Goal: Transaction & Acquisition: Purchase product/service

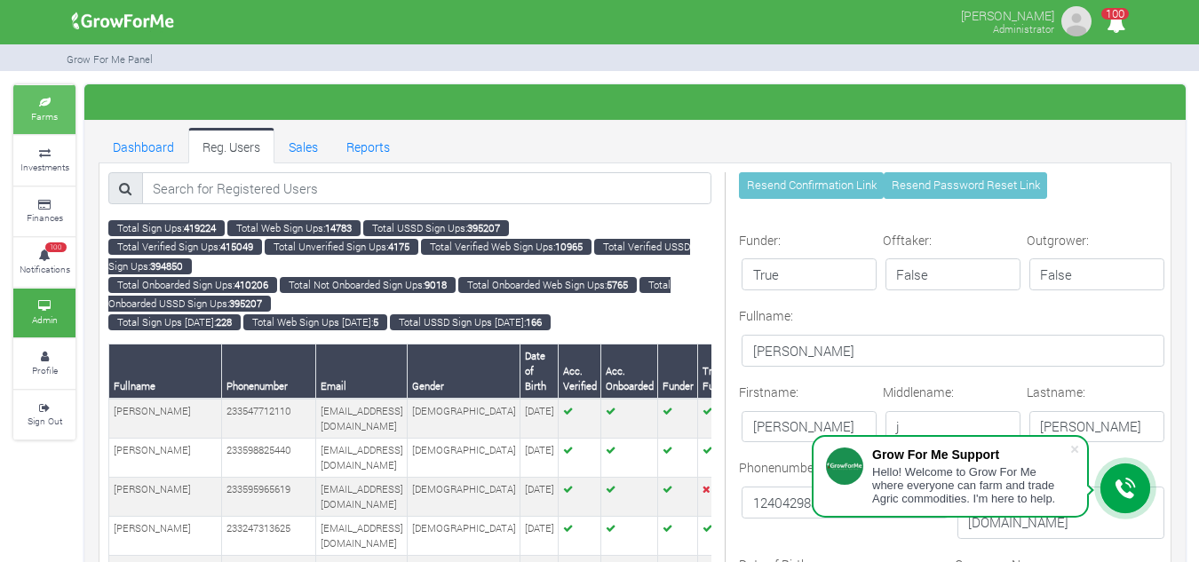
click at [52, 94] on link "Farms" at bounding box center [44, 109] width 62 height 49
click at [42, 113] on small "Farms" at bounding box center [44, 116] width 27 height 12
click at [306, 143] on link "Sales" at bounding box center [303, 146] width 58 height 36
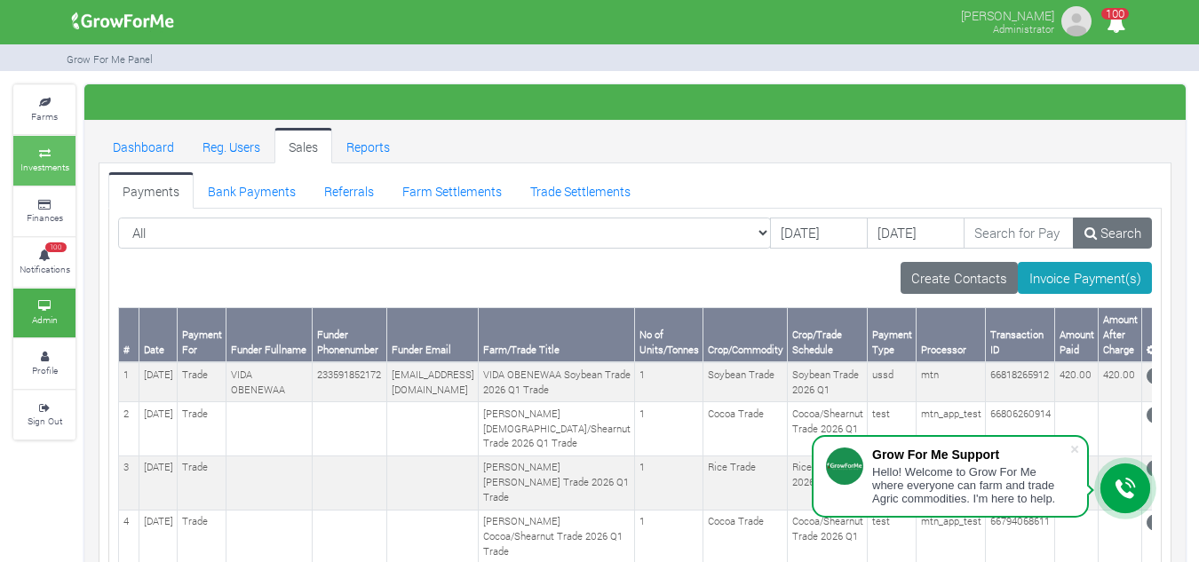
click at [26, 140] on link "Investments" at bounding box center [44, 160] width 62 height 49
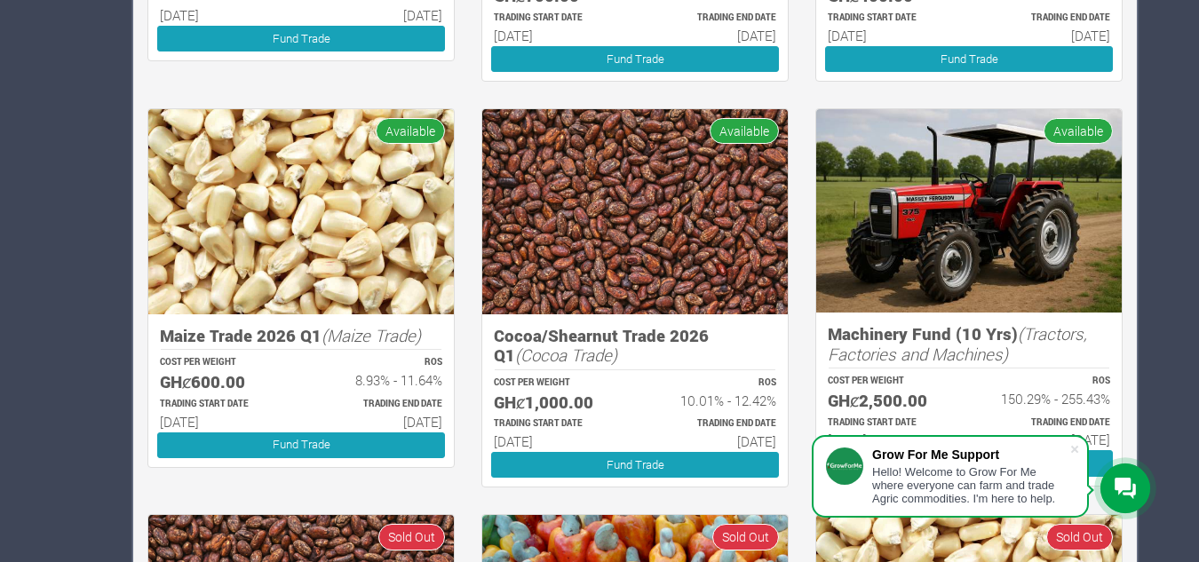
scroll to position [1796, 0]
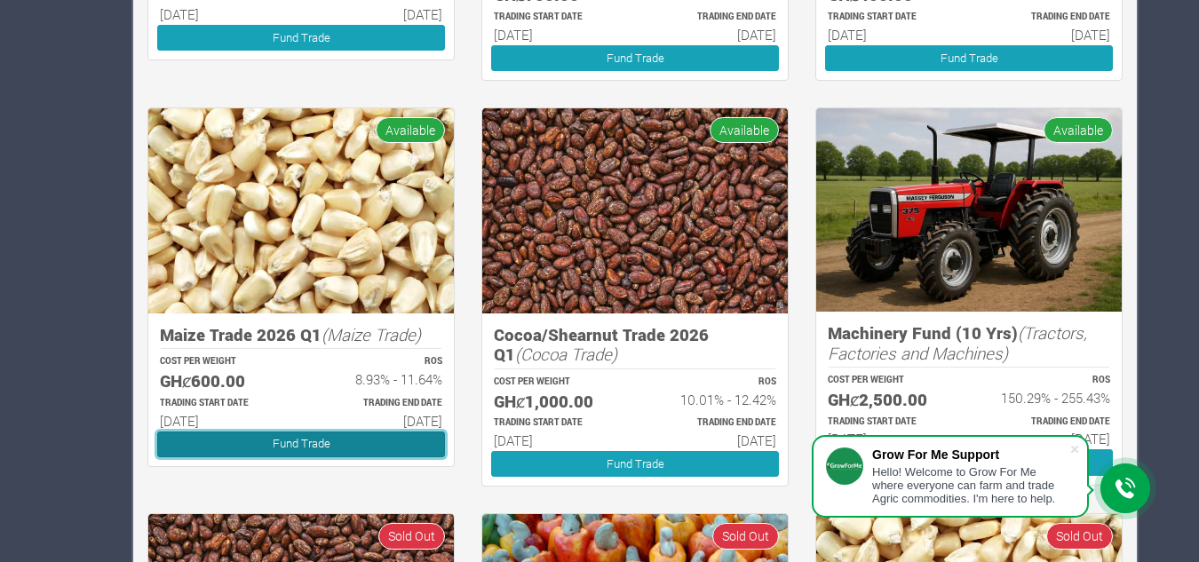
click at [304, 445] on link "Fund Trade" at bounding box center [301, 445] width 288 height 26
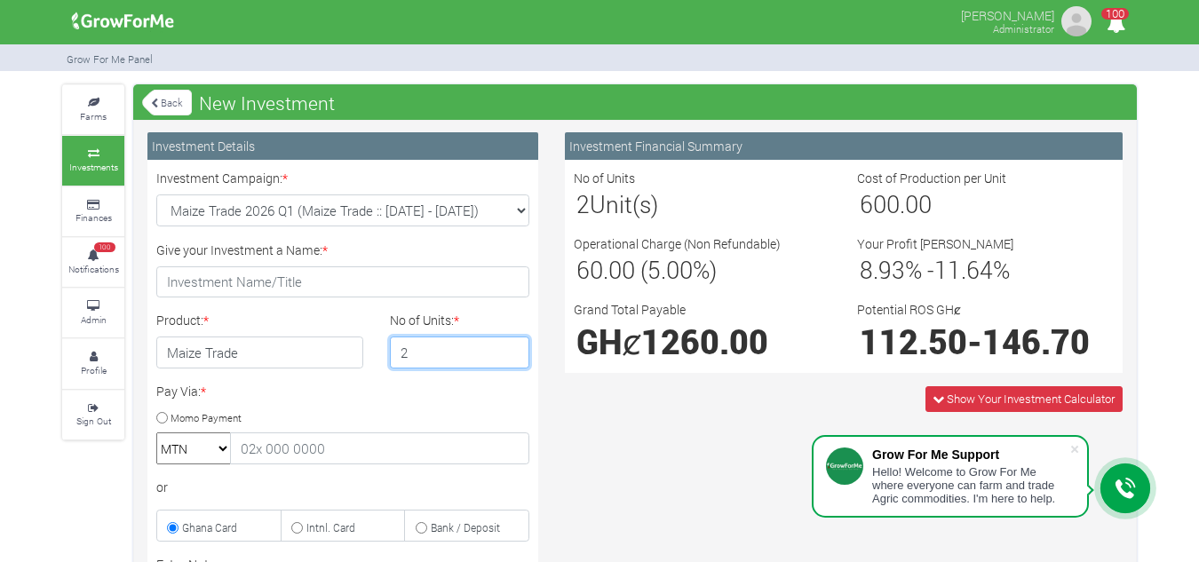
click at [513, 352] on input "2" at bounding box center [460, 353] width 140 height 32
click at [513, 352] on input "3" at bounding box center [460, 353] width 140 height 32
click at [513, 352] on input "4" at bounding box center [460, 353] width 140 height 32
click at [513, 352] on input "5" at bounding box center [460, 353] width 140 height 32
click at [513, 352] on input "6" at bounding box center [460, 353] width 140 height 32
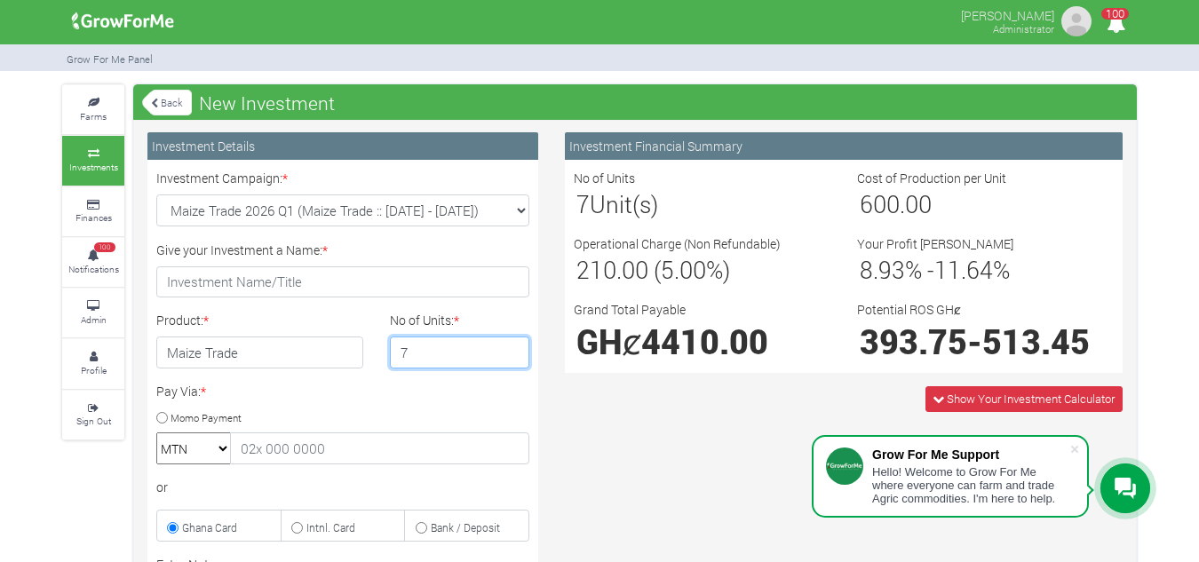
click at [513, 352] on input "7" at bounding box center [460, 353] width 140 height 32
click at [513, 352] on input "8" at bounding box center [460, 353] width 140 height 32
click at [513, 352] on input "9" at bounding box center [460, 353] width 140 height 32
click at [513, 352] on input "10" at bounding box center [460, 353] width 140 height 32
click at [509, 345] on input "11" at bounding box center [460, 353] width 140 height 32
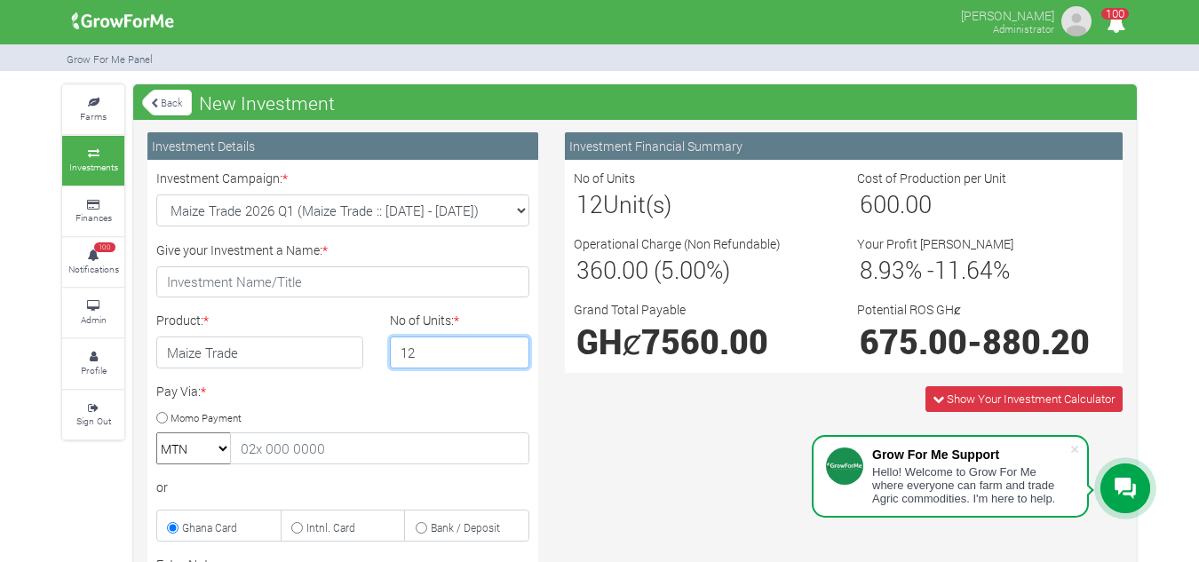
click at [509, 345] on input "12" at bounding box center [460, 353] width 140 height 32
click at [509, 345] on input "13" at bounding box center [460, 353] width 140 height 32
click at [509, 345] on input "14" at bounding box center [460, 353] width 140 height 32
click at [509, 345] on input "15" at bounding box center [460, 353] width 140 height 32
click at [509, 345] on input "16" at bounding box center [460, 353] width 140 height 32
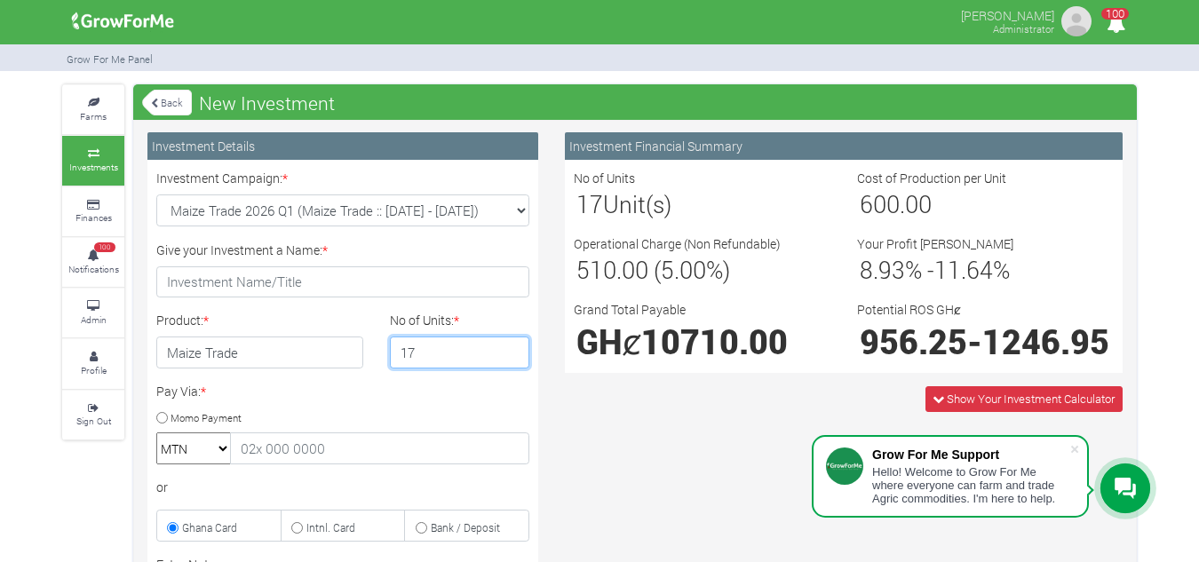
click at [509, 345] on input "17" at bounding box center [460, 353] width 140 height 32
click at [509, 345] on input "18" at bounding box center [460, 353] width 140 height 32
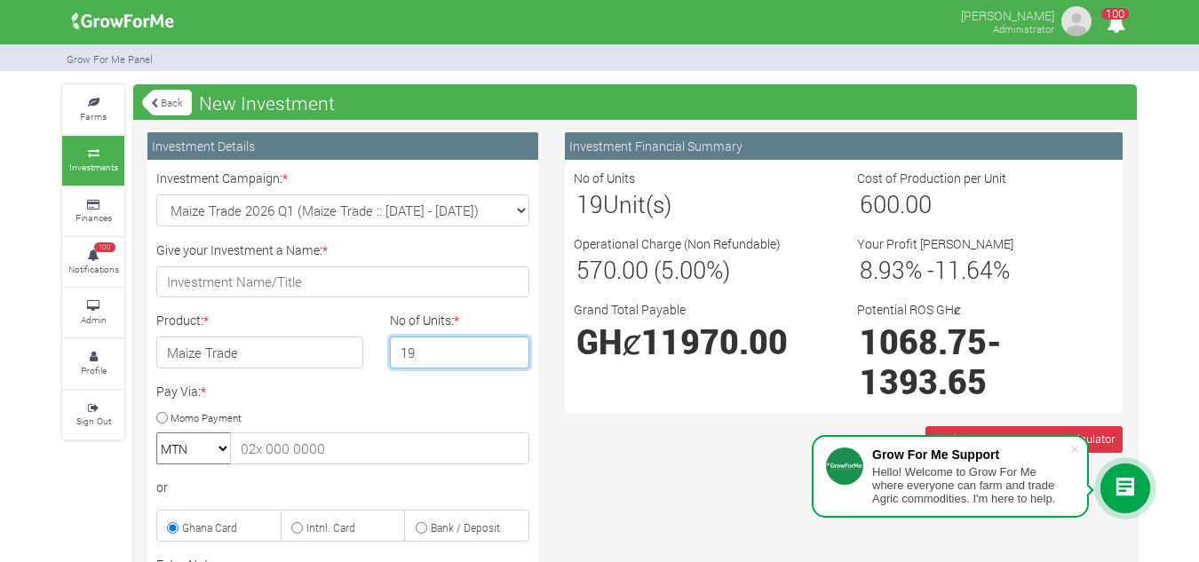
click at [509, 345] on input "19" at bounding box center [460, 353] width 140 height 32
click at [509, 345] on input "20" at bounding box center [460, 353] width 140 height 32
click at [509, 345] on input "21" at bounding box center [460, 353] width 140 height 32
click at [509, 345] on input "22" at bounding box center [460, 353] width 140 height 32
click at [509, 345] on input "23" at bounding box center [460, 353] width 140 height 32
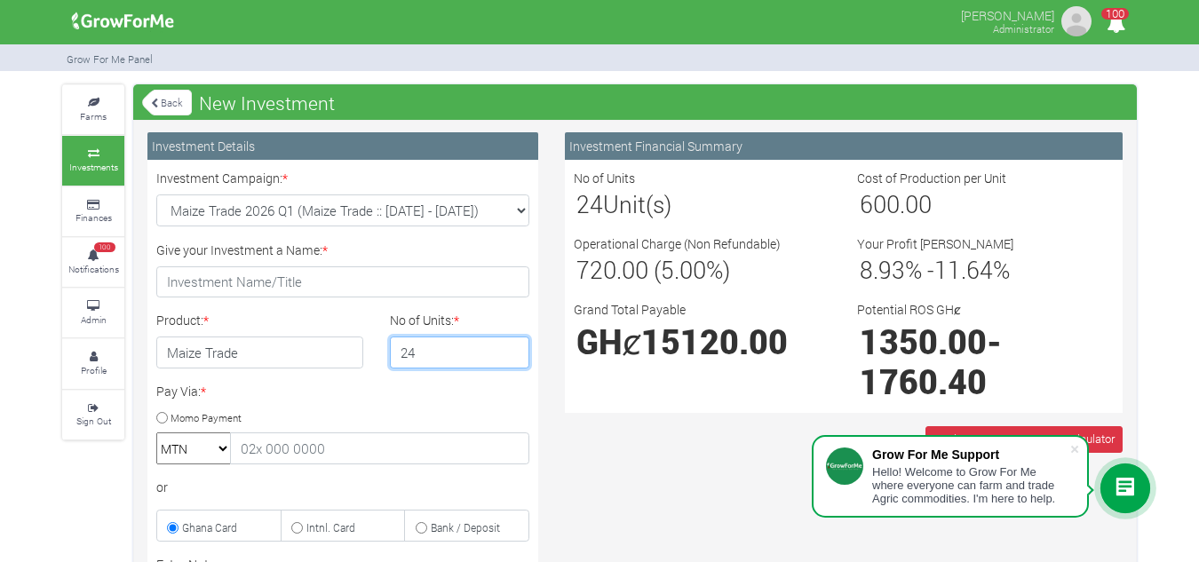
click at [509, 345] on input "24" at bounding box center [460, 353] width 140 height 32
click at [509, 345] on input "25" at bounding box center [460, 353] width 140 height 32
click at [509, 345] on input "26" at bounding box center [460, 353] width 140 height 32
click at [513, 359] on input "25" at bounding box center [460, 353] width 140 height 32
click at [513, 359] on input "24" at bounding box center [460, 353] width 140 height 32
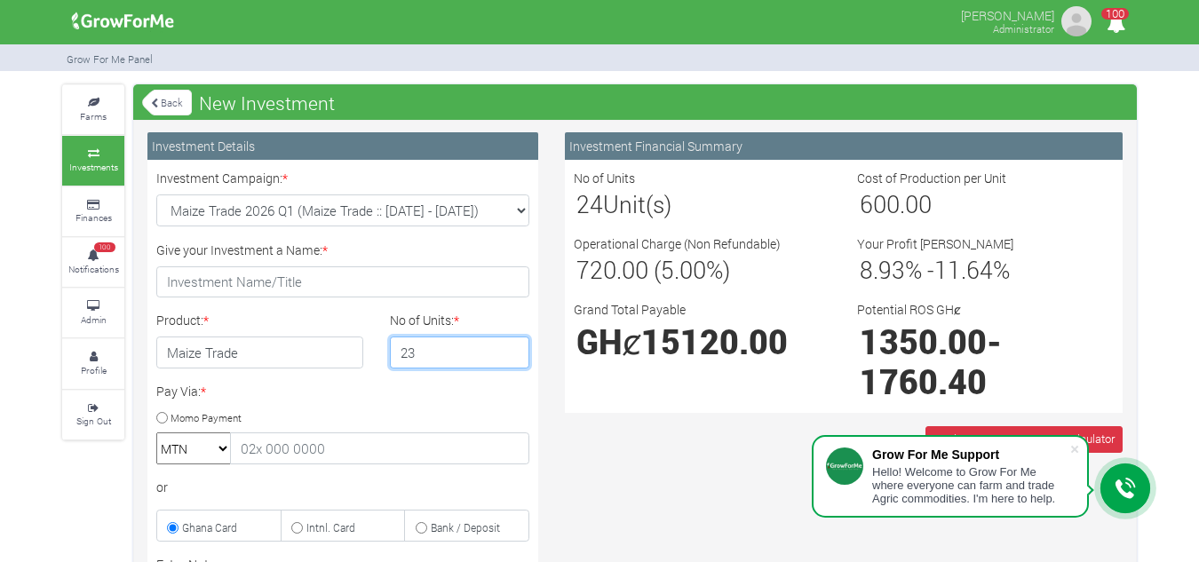
click at [513, 359] on input "23" at bounding box center [460, 353] width 140 height 32
click at [513, 359] on input "22" at bounding box center [460, 353] width 140 height 32
click at [513, 359] on input "21" at bounding box center [460, 353] width 140 height 32
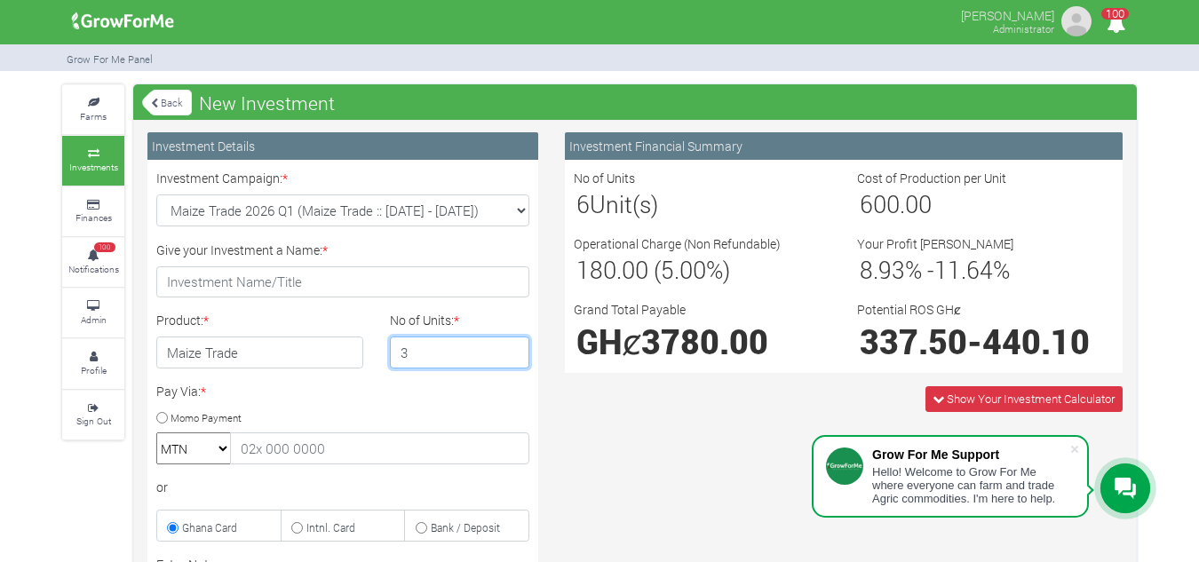
click at [513, 359] on input "3" at bounding box center [460, 353] width 140 height 32
click at [513, 359] on input "2" at bounding box center [460, 353] width 140 height 32
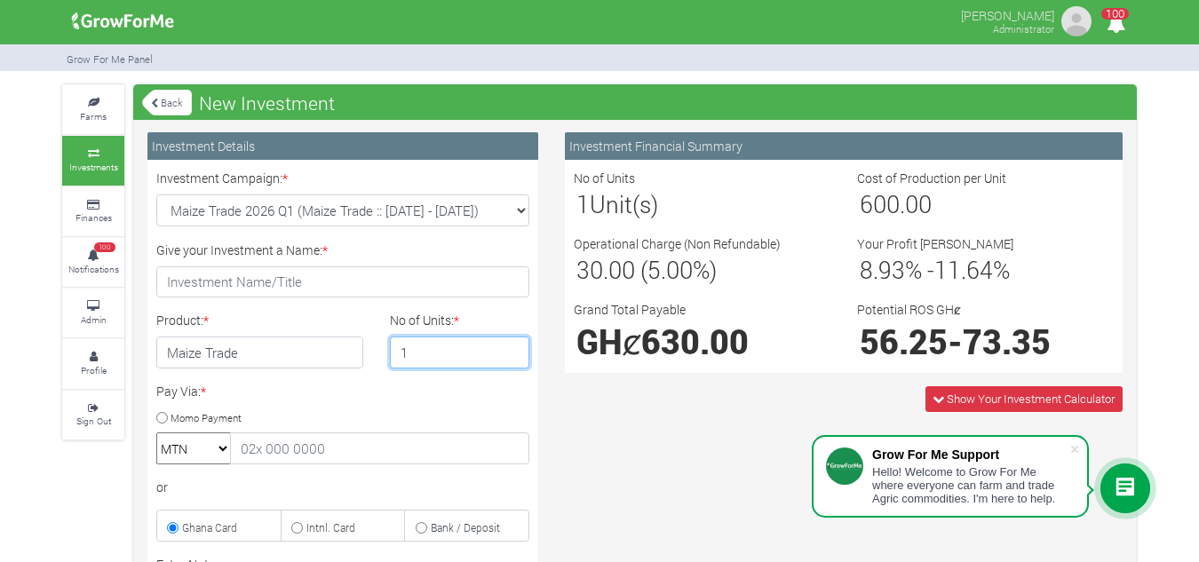
click at [513, 359] on input "1" at bounding box center [460, 353] width 140 height 32
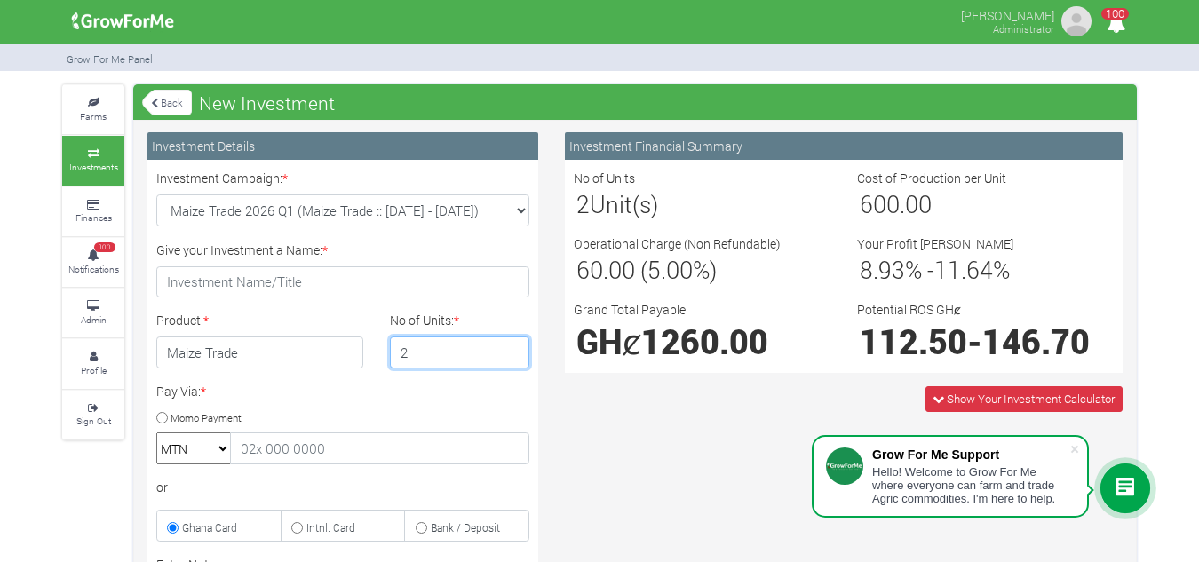
click at [514, 349] on input "2" at bounding box center [460, 353] width 140 height 32
click at [514, 349] on input "3" at bounding box center [460, 353] width 140 height 32
click at [514, 349] on input "4" at bounding box center [460, 353] width 140 height 32
click at [514, 349] on input "5" at bounding box center [460, 353] width 140 height 32
click at [514, 349] on input "6" at bounding box center [460, 353] width 140 height 32
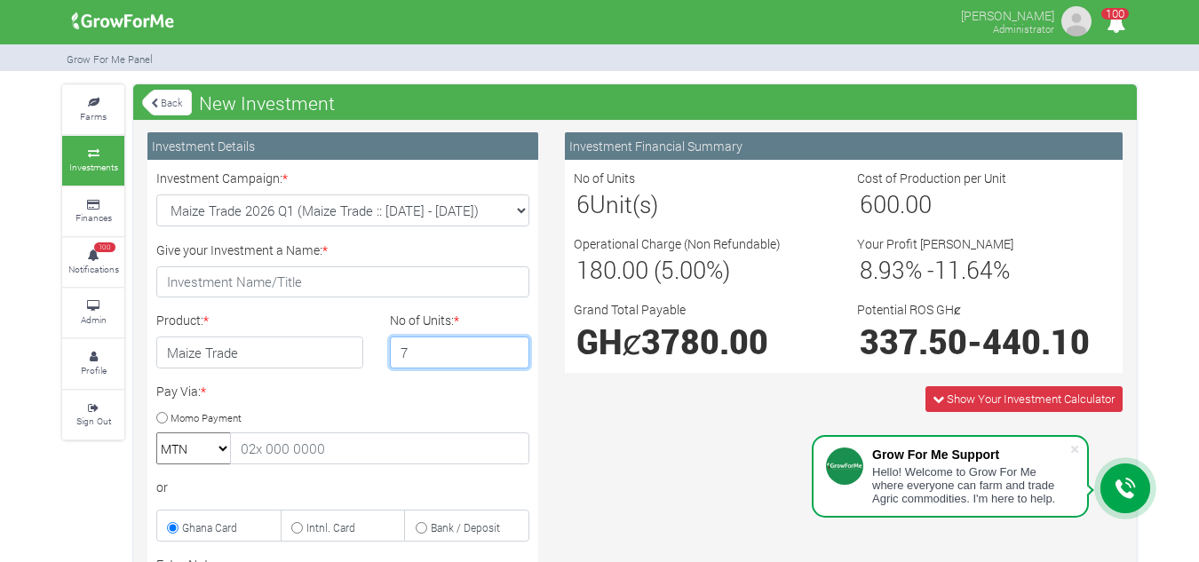
click at [514, 349] on input "7" at bounding box center [460, 353] width 140 height 32
click at [514, 349] on input "8" at bounding box center [460, 353] width 140 height 32
click at [514, 349] on input "9" at bounding box center [460, 353] width 140 height 32
click at [514, 349] on input "10" at bounding box center [460, 353] width 140 height 32
click at [514, 349] on input "11" at bounding box center [460, 353] width 140 height 32
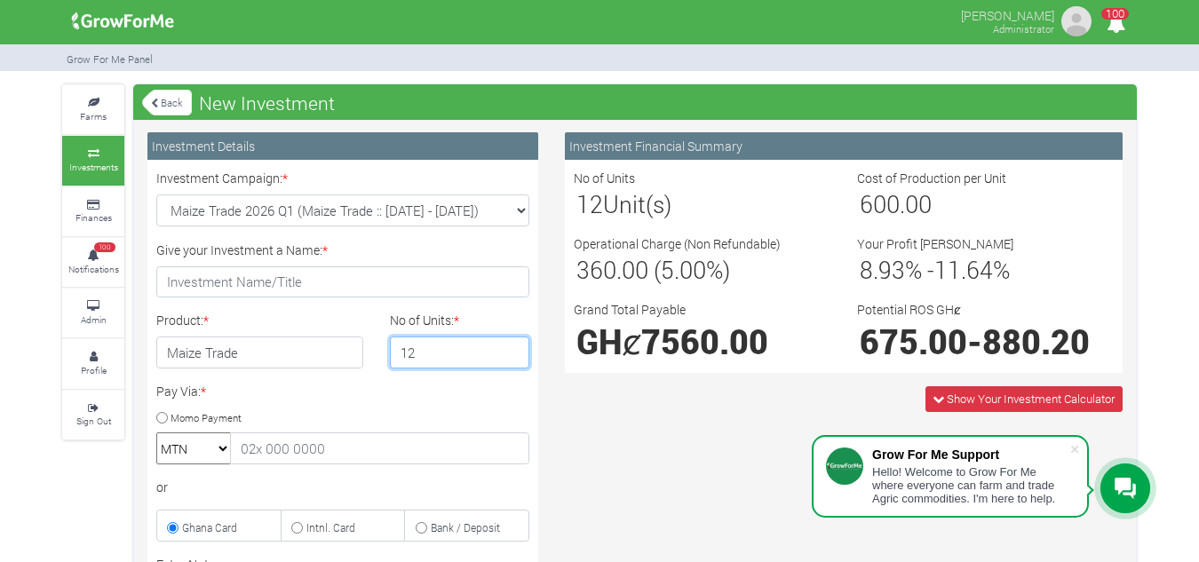
click at [514, 349] on input "12" at bounding box center [460, 353] width 140 height 32
click at [512, 354] on input "11" at bounding box center [460, 353] width 140 height 32
type input "10"
click at [512, 354] on input "10" at bounding box center [460, 353] width 140 height 32
click at [181, 101] on link "Back" at bounding box center [167, 102] width 50 height 29
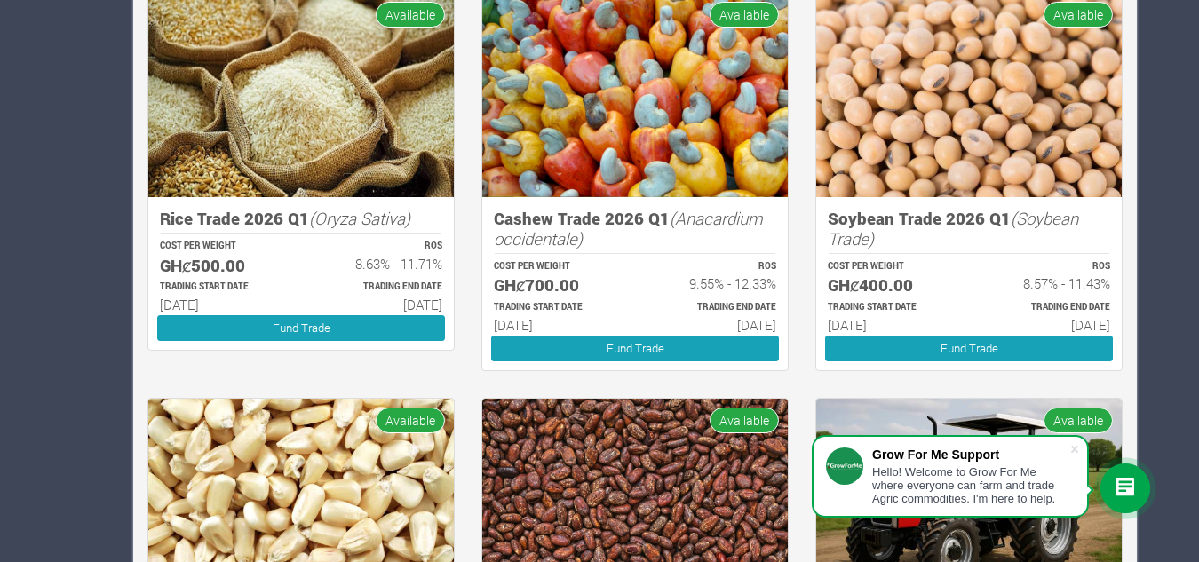
scroll to position [1505, 0]
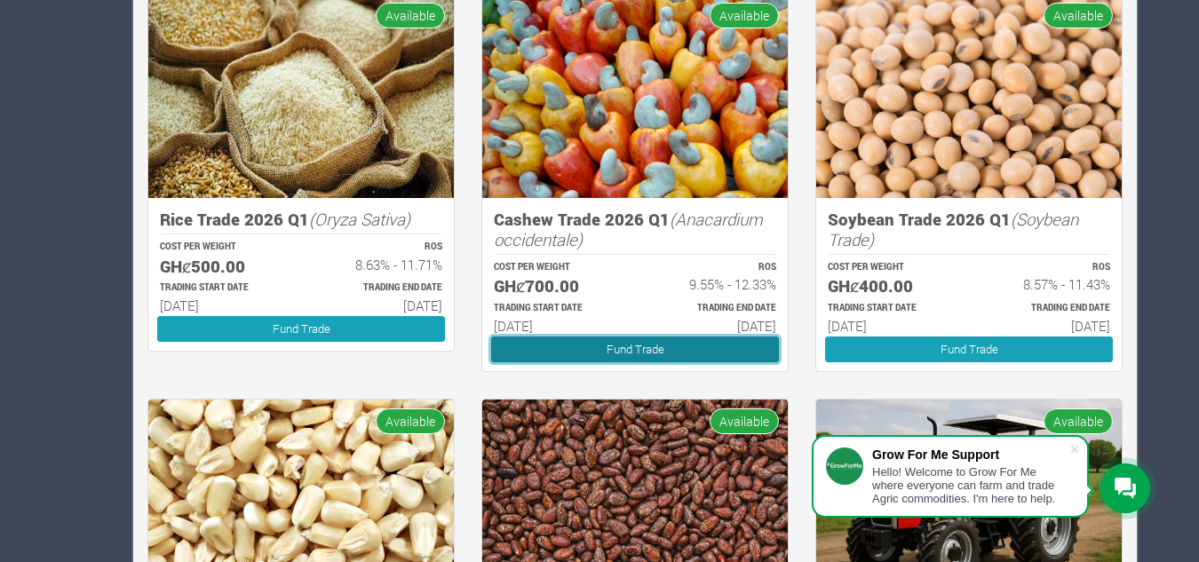
click at [614, 343] on link "Fund Trade" at bounding box center [635, 350] width 288 height 26
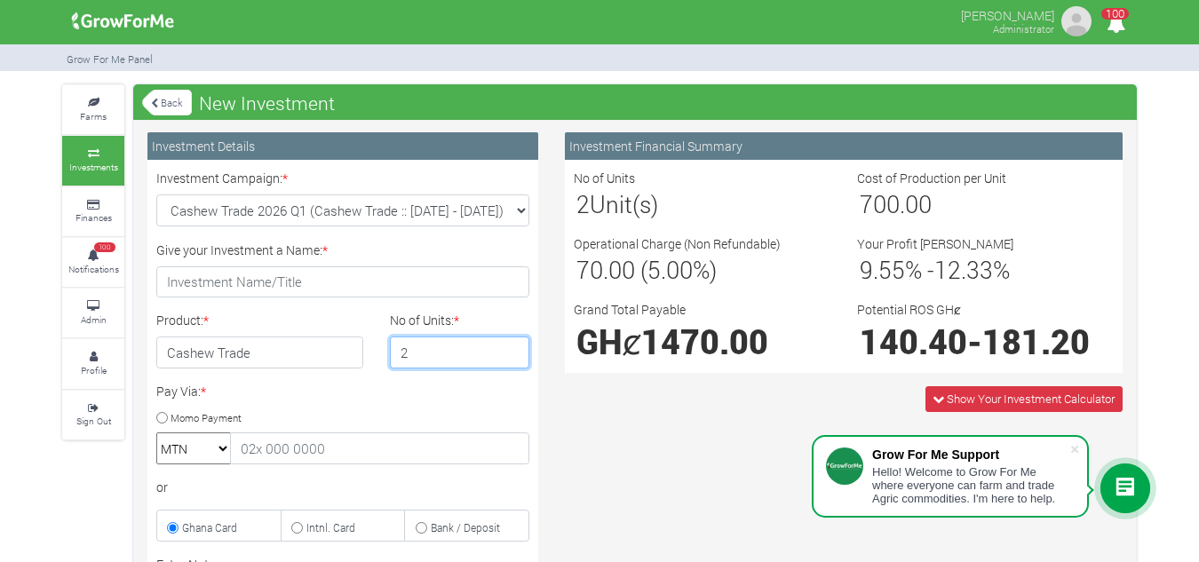
click at [511, 346] on input "2" at bounding box center [460, 353] width 140 height 32
click at [511, 346] on input "3" at bounding box center [460, 353] width 140 height 32
click at [511, 346] on input "4" at bounding box center [460, 353] width 140 height 32
click at [511, 346] on input "5" at bounding box center [460, 353] width 140 height 32
click at [511, 346] on input "6" at bounding box center [460, 353] width 140 height 32
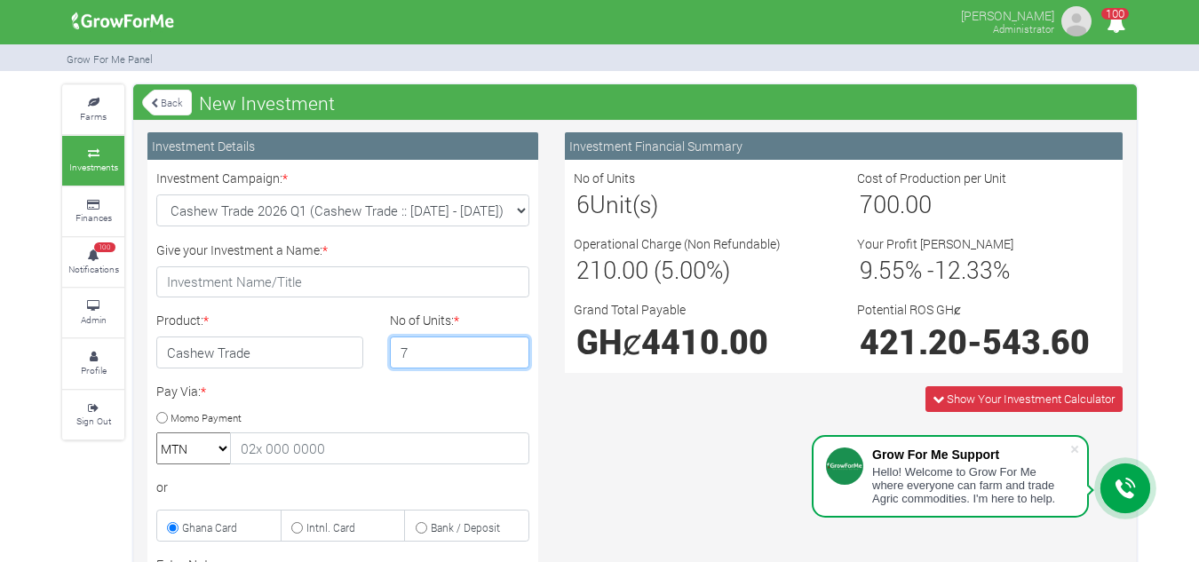
click at [511, 346] on input "7" at bounding box center [460, 353] width 140 height 32
click at [511, 346] on input "8" at bounding box center [460, 353] width 140 height 32
click at [511, 346] on input "9" at bounding box center [460, 353] width 140 height 32
click at [511, 346] on input "10" at bounding box center [460, 353] width 140 height 32
click at [511, 346] on input "11" at bounding box center [460, 353] width 140 height 32
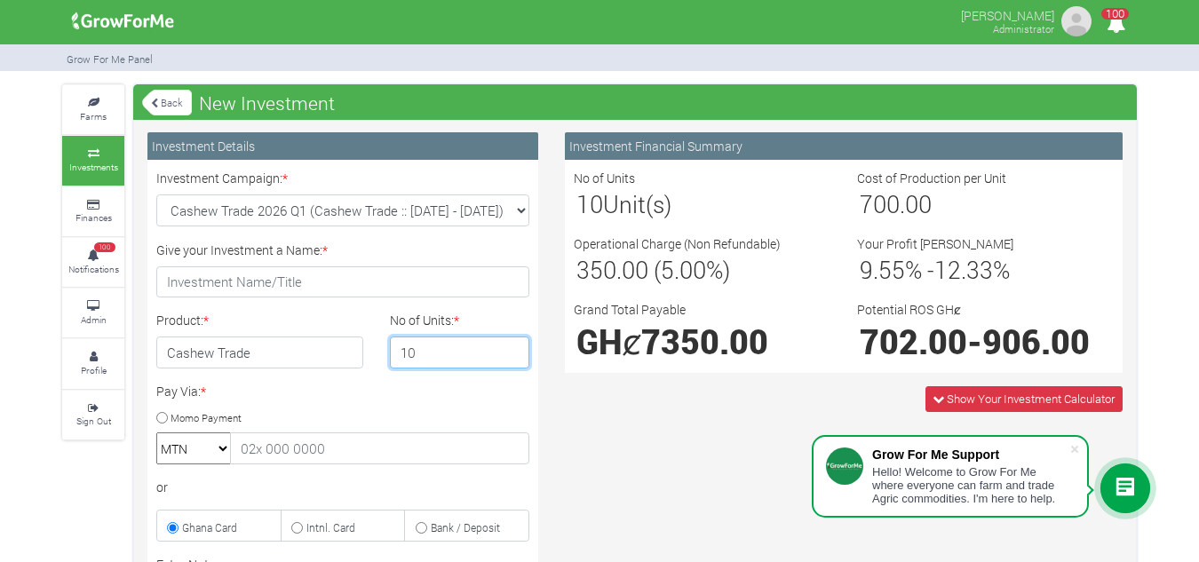
click at [511, 356] on input "10" at bounding box center [460, 353] width 140 height 32
click at [511, 356] on input "9" at bounding box center [460, 353] width 140 height 32
click at [511, 356] on input "8" at bounding box center [460, 353] width 140 height 32
type input "9"
click at [510, 346] on input "9" at bounding box center [460, 353] width 140 height 32
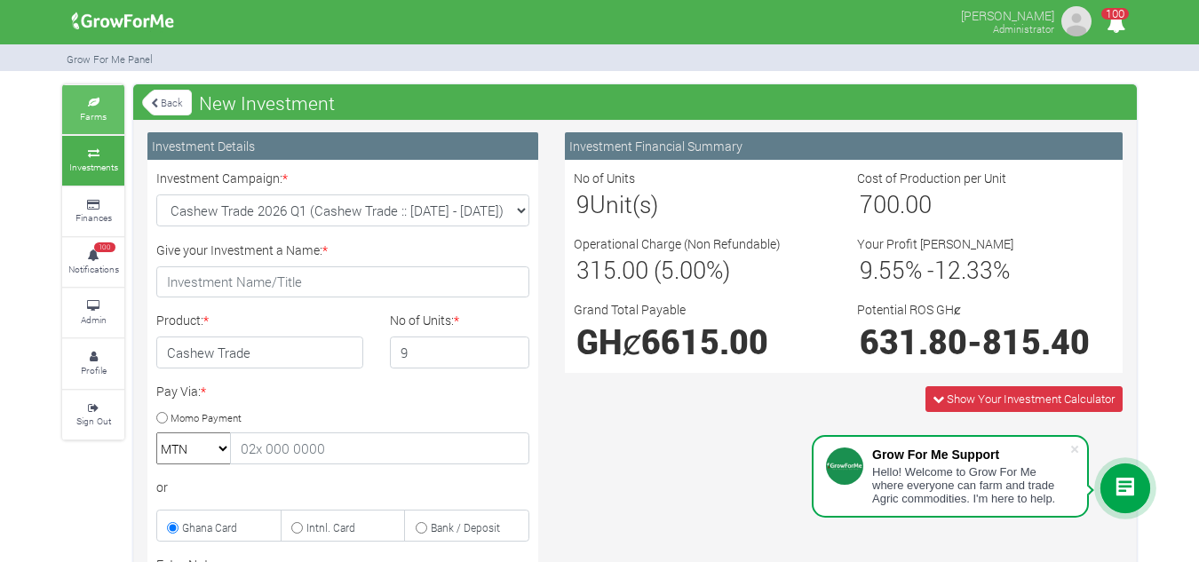
click at [100, 123] on link "Farms" at bounding box center [93, 109] width 62 height 49
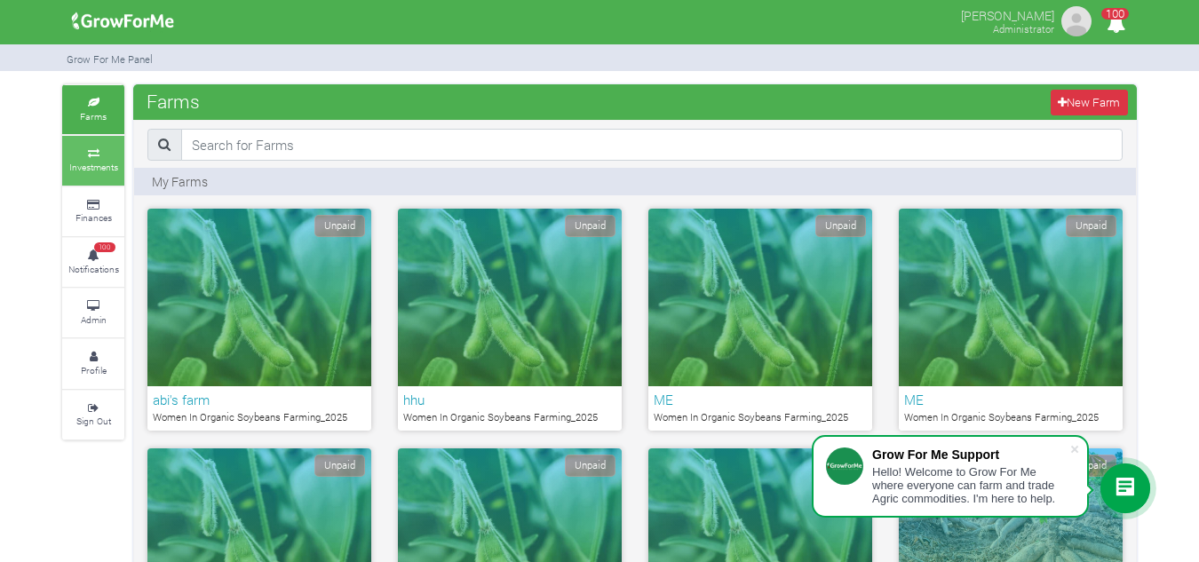
click at [99, 157] on icon at bounding box center [93, 153] width 53 height 9
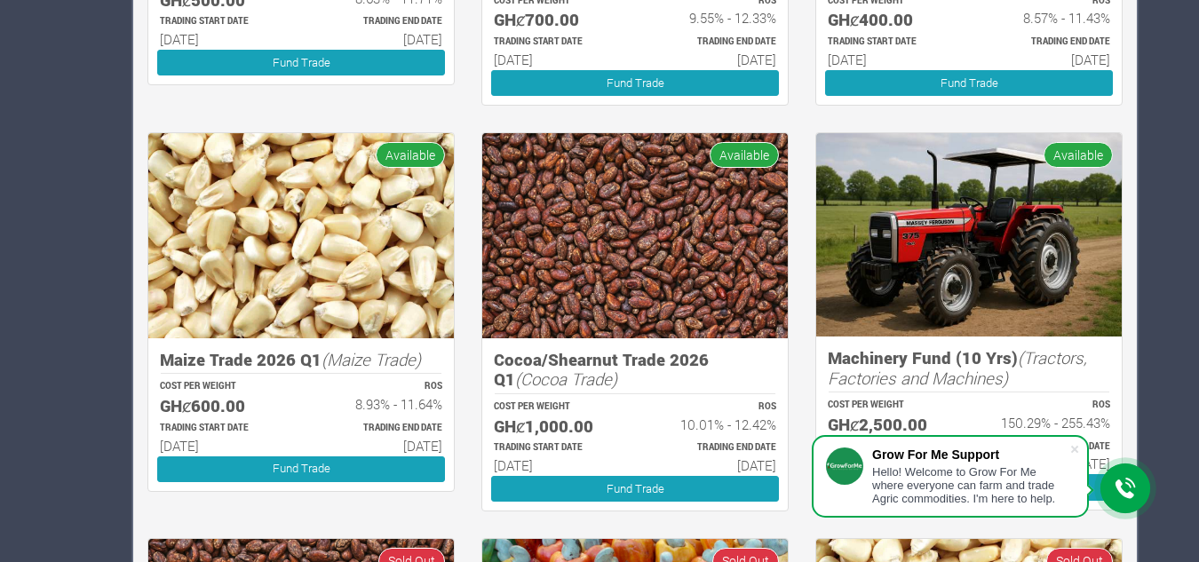
scroll to position [1803, 0]
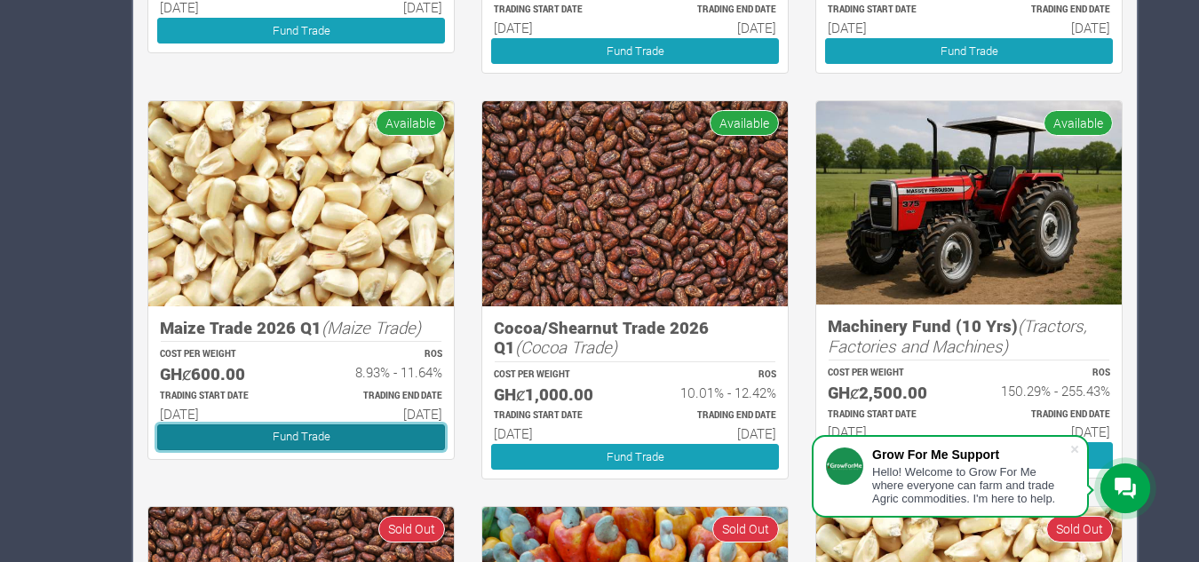
click at [284, 440] on link "Fund Trade" at bounding box center [301, 438] width 288 height 26
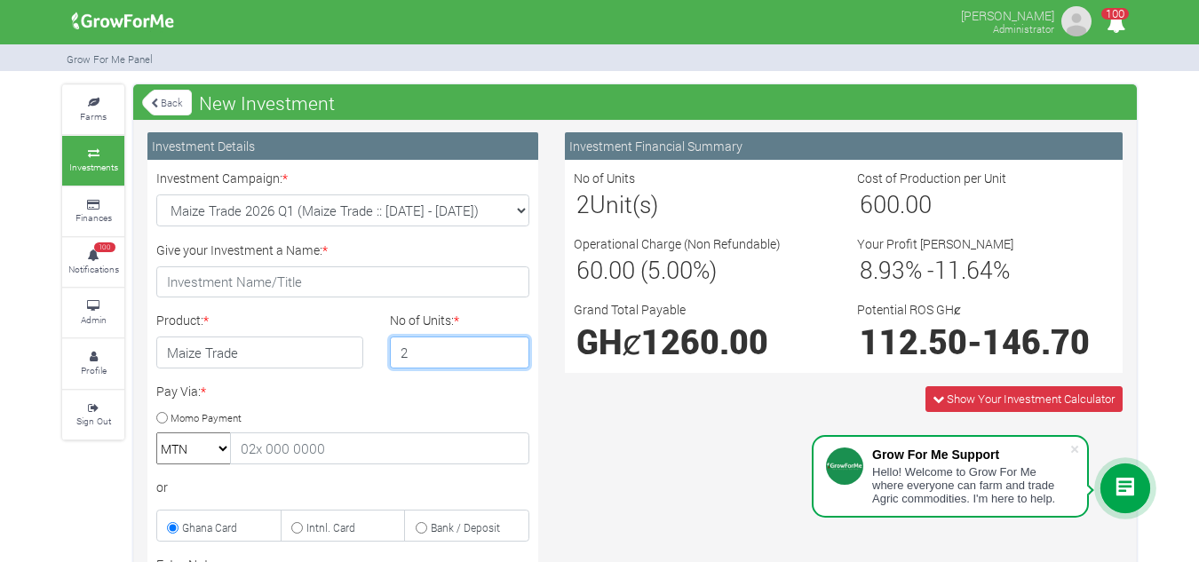
type input "2"
click at [513, 345] on input "2" at bounding box center [460, 353] width 140 height 32
